Goal: Check status: Check status

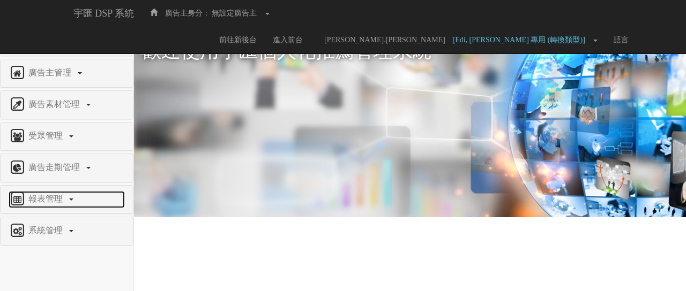
click at [54, 196] on span "報表管理" at bounding box center [47, 198] width 42 height 9
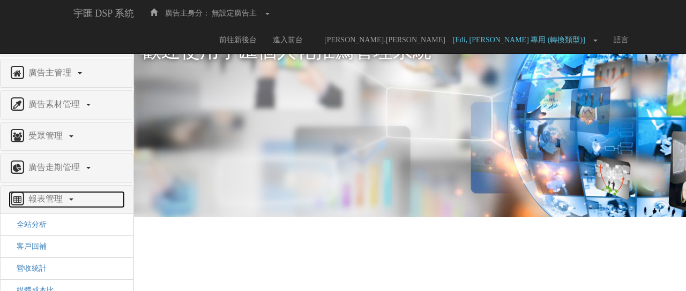
scroll to position [49, 0]
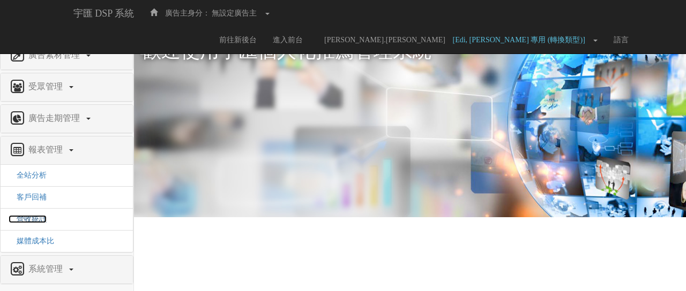
click at [35, 216] on span "營收統計" at bounding box center [28, 219] width 38 height 8
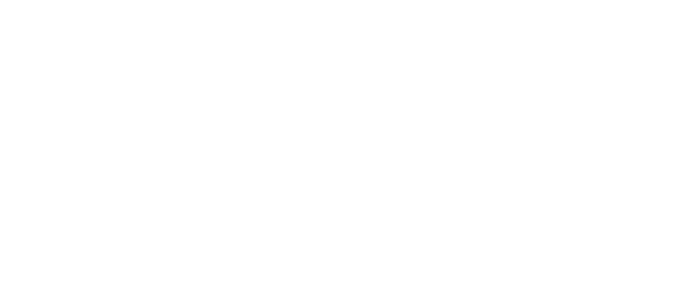
select select
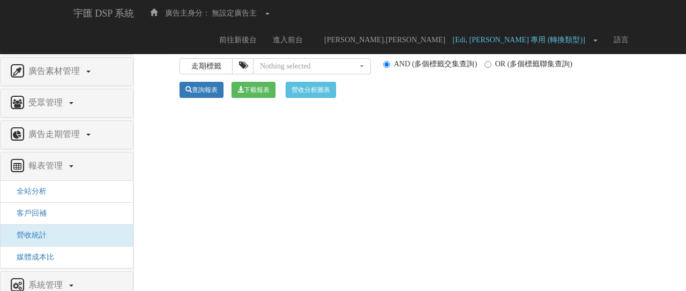
scroll to position [49, 0]
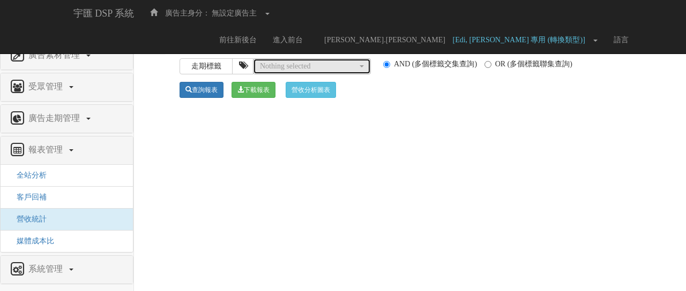
click at [349, 59] on button "Nothing selected" at bounding box center [312, 66] width 118 height 16
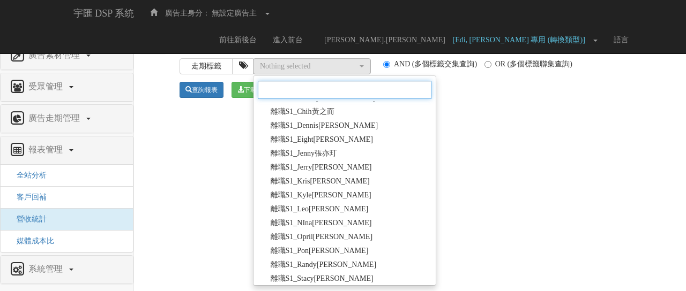
scroll to position [1676, 0]
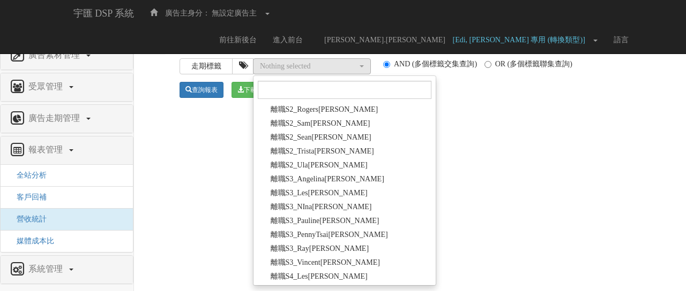
click at [467, 122] on html "宇匯 DSP 系統 廣告主身分： 無設定廣告主 無設定廣告主 [001] CoreTeam測試用1 [002] CoreTeam測試用2-LineApp [0…" at bounding box center [343, 61] width 686 height 122
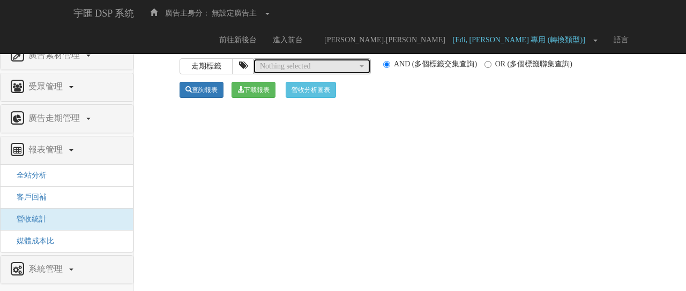
click at [347, 65] on div "Nothing selected" at bounding box center [308, 66] width 97 height 11
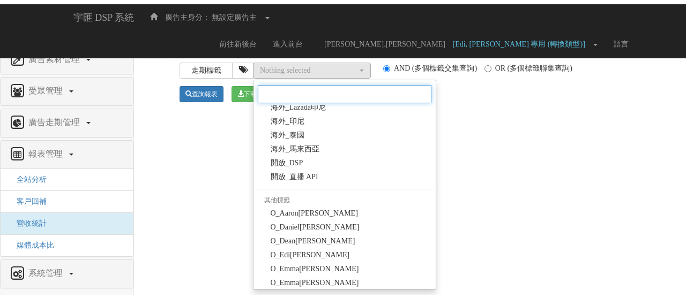
scroll to position [0, 0]
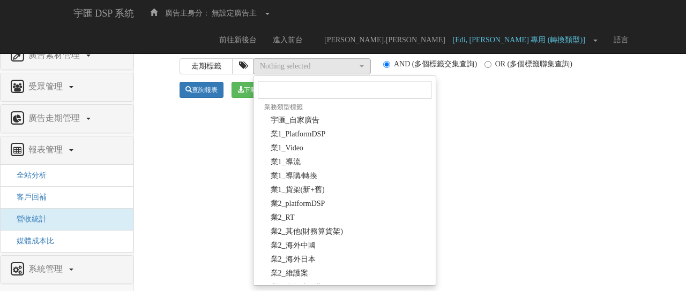
click at [499, 122] on html "宇匯 DSP 系統 廣告主身分： 無設定廣告主 無設定廣告主 [001] CoreTeam測試用1 [002] CoreTeam測試用2-LineApp [0…" at bounding box center [343, 61] width 686 height 122
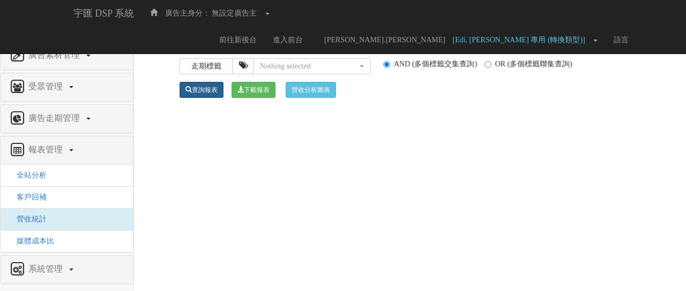
click at [213, 88] on link "查詢報表" at bounding box center [201, 90] width 44 height 16
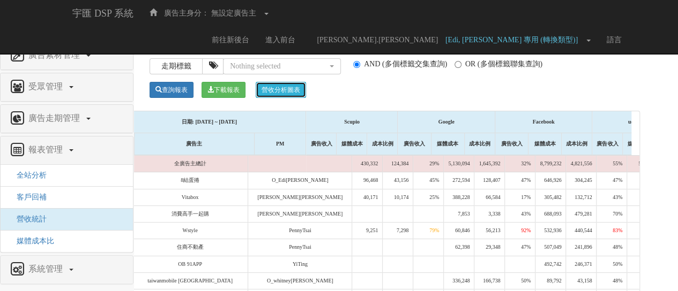
click at [276, 93] on button "營收分析圖表" at bounding box center [280, 90] width 50 height 16
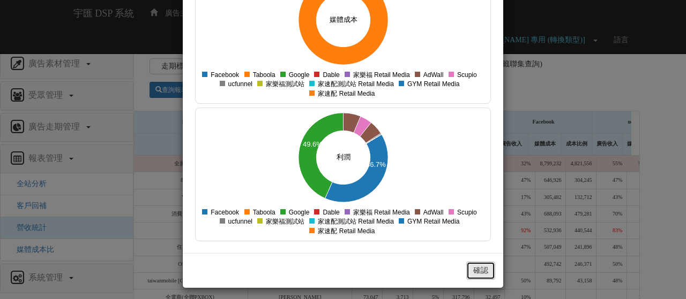
click at [490, 267] on button "確認" at bounding box center [480, 271] width 29 height 18
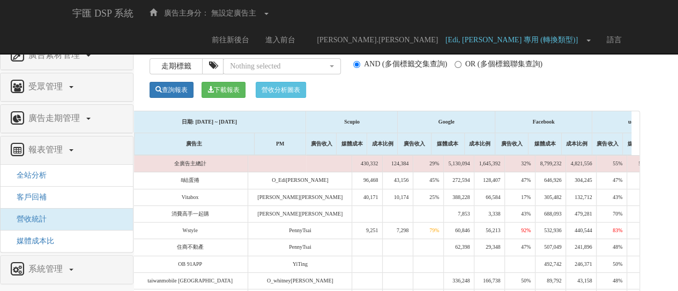
click at [645, 177] on div "權限管理 新增使用者 修改使用者 23 角色與權限 廣告主管理 新增廣告主 修改廣告主 廣告主活動 轉換類型 廣告素材管理 廣告素材 素材預約變更 自訂貨架商…" at bounding box center [376, 185] width 544 height 317
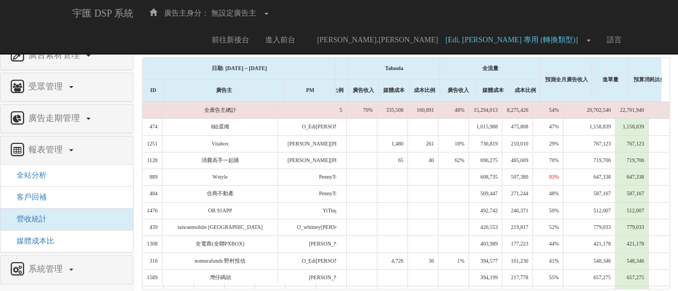
scroll to position [0, 1003]
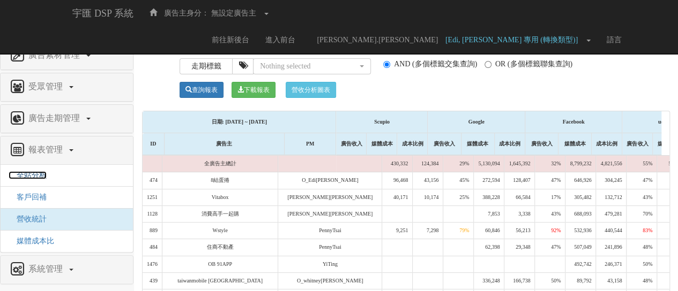
click at [40, 175] on span "全站分析" at bounding box center [28, 175] width 38 height 8
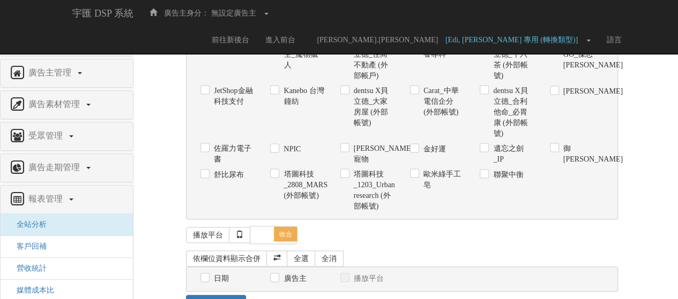
scroll to position [987, 0]
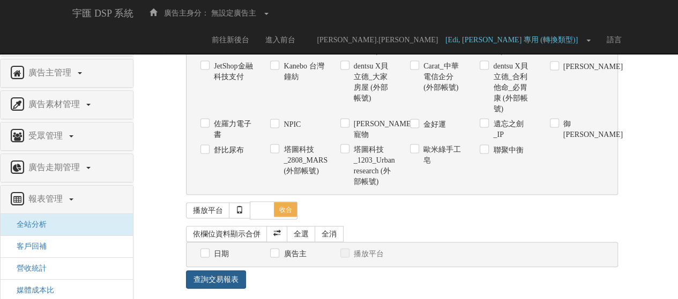
click at [227, 272] on link "查詢交易報表" at bounding box center [216, 279] width 60 height 18
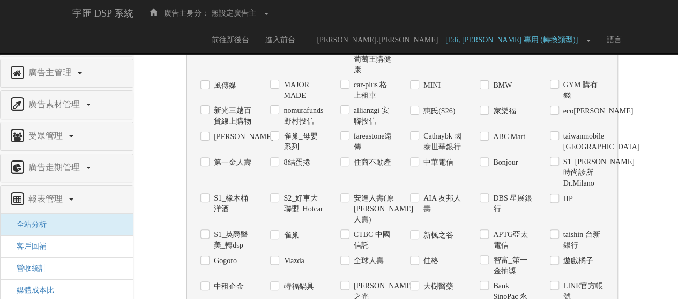
scroll to position [0, 0]
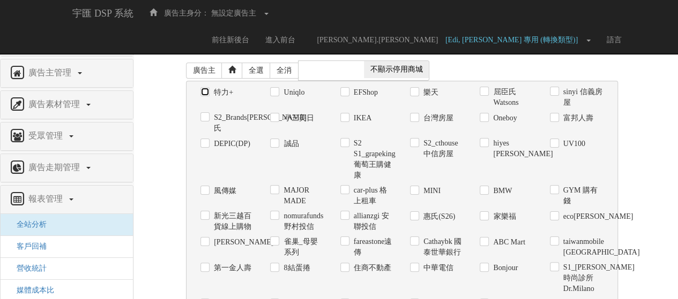
click at [203, 92] on input "特力+" at bounding box center [203, 92] width 7 height 7
checkbox input "true"
click at [276, 94] on input "Uniqlo" at bounding box center [273, 92] width 7 height 7
checkbox input "true"
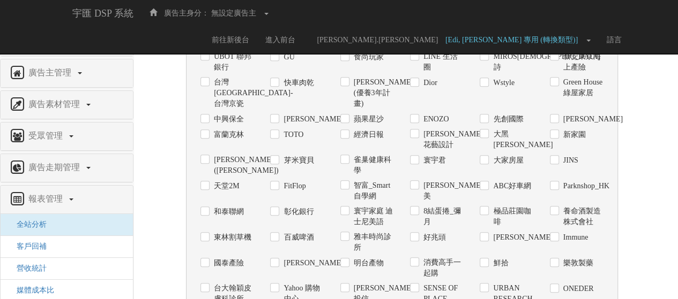
scroll to position [1017, 0]
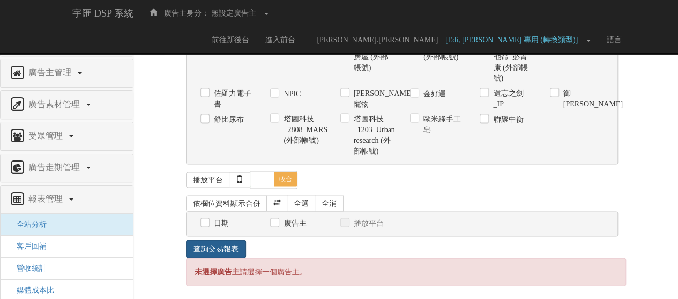
click at [229, 240] on link "查詢交易報表" at bounding box center [216, 249] width 60 height 18
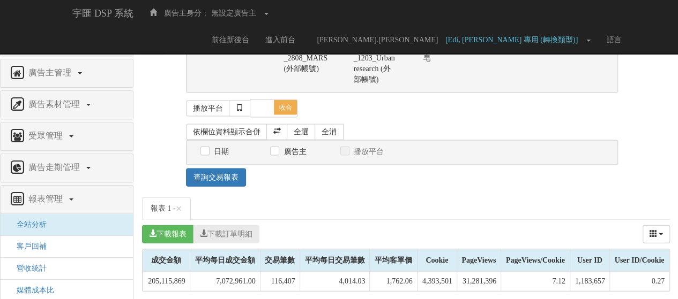
scroll to position [0, 0]
